Goal: Task Accomplishment & Management: Manage account settings

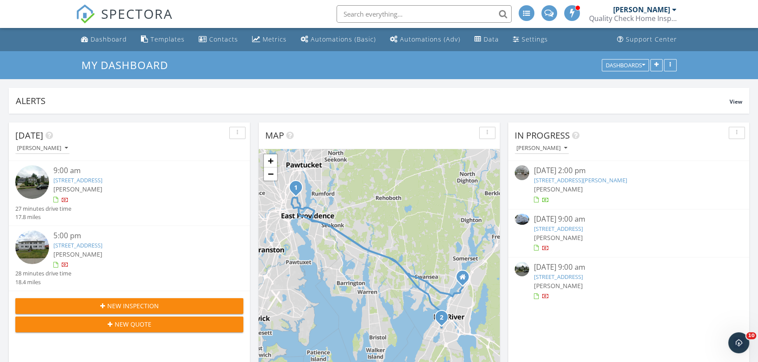
click at [85, 243] on link "71 Mystic St 4, Fall River, MA 02724" at bounding box center [77, 246] width 49 height 8
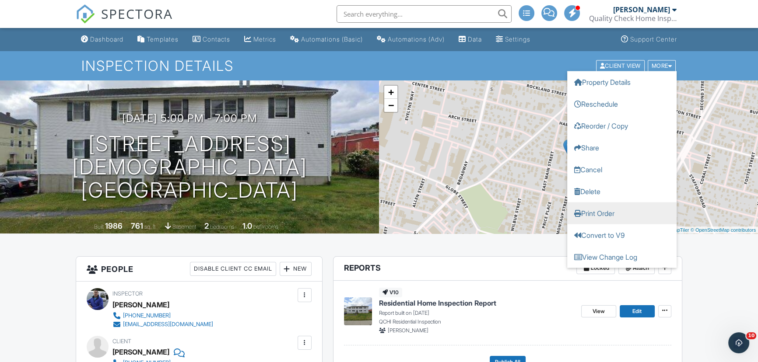
click at [589, 213] on link "Print Order" at bounding box center [621, 213] width 109 height 22
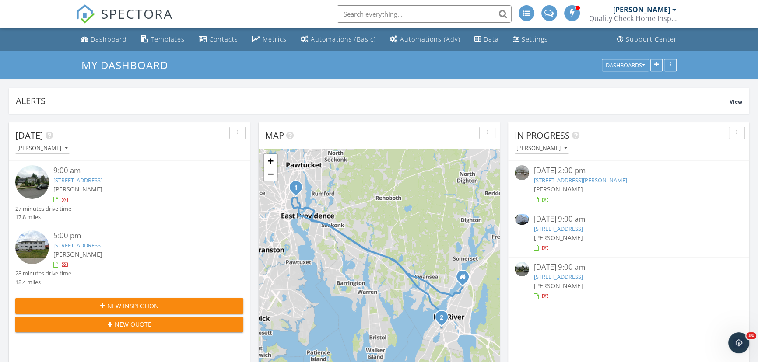
click at [91, 244] on link "71 Mystic St 4, Fall River, MA 02724" at bounding box center [77, 246] width 49 height 8
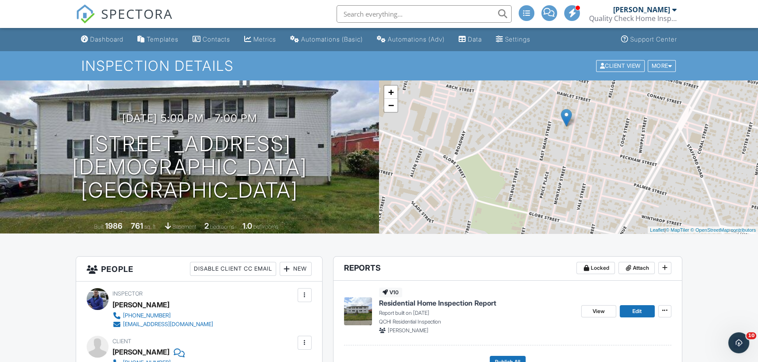
drag, startPoint x: 604, startPoint y: 188, endPoint x: 599, endPoint y: 161, distance: 26.7
click at [599, 161] on div "+ − Leaflet | © MapTiler © OpenStreetMap contributors" at bounding box center [568, 157] width 379 height 153
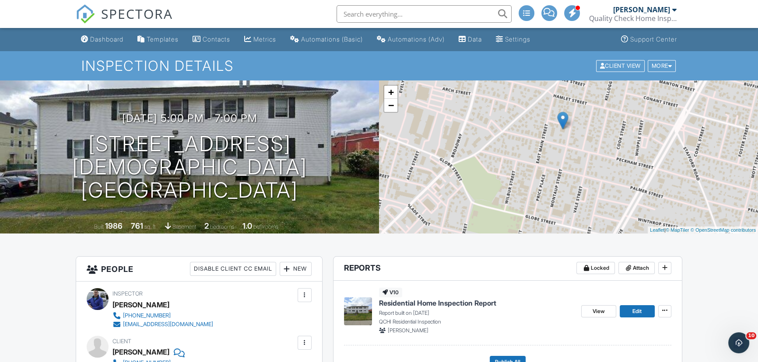
click at [599, 161] on div "+ − Leaflet | © MapTiler © OpenStreetMap contributors" at bounding box center [568, 157] width 379 height 153
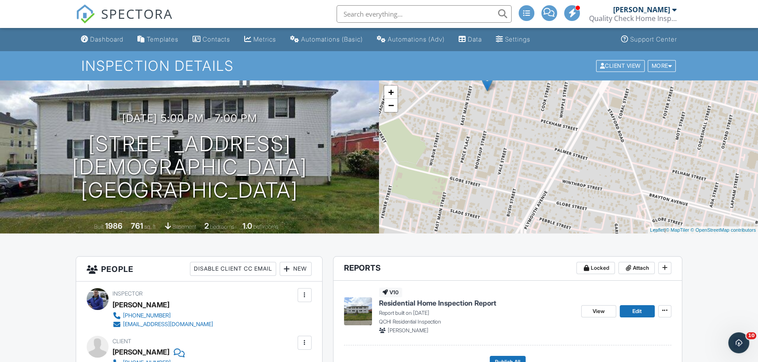
drag, startPoint x: 697, startPoint y: 186, endPoint x: 617, endPoint y: 147, distance: 89.6
click at [617, 147] on div "+ − Leaflet | © MapTiler © OpenStreetMap contributors" at bounding box center [568, 157] width 379 height 153
